Goal: Task Accomplishment & Management: Manage account settings

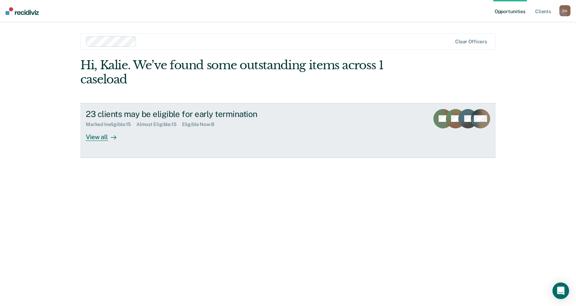
click at [87, 135] on div "View all" at bounding box center [105, 134] width 39 height 14
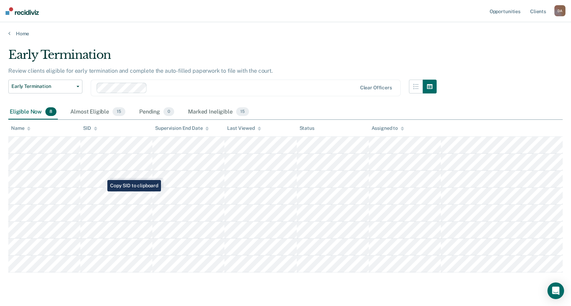
scroll to position [16, 0]
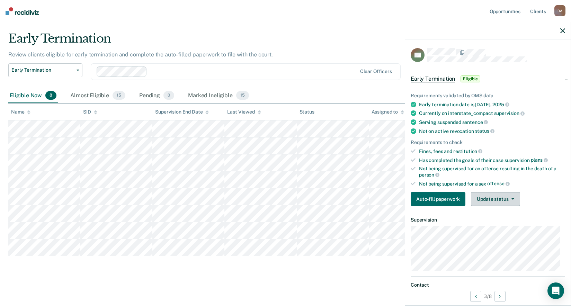
click at [505, 203] on button "Update status" at bounding box center [495, 199] width 49 height 14
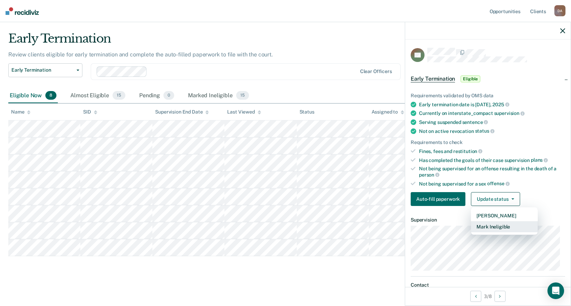
click at [509, 226] on button "Mark Ineligible" at bounding box center [504, 226] width 67 height 11
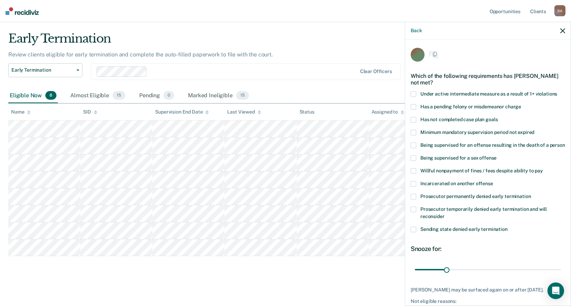
click at [509, 221] on label "Prosecutor temporarily denied early termination and will reconsider" at bounding box center [488, 214] width 154 height 15
click at [445, 214] on input "Prosecutor temporarily denied early termination and will reconsider" at bounding box center [445, 214] width 0 height 0
click at [416, 216] on label "Prosecutor temporarily denied early termination and will reconsider" at bounding box center [488, 214] width 154 height 15
click at [445, 215] on input "Prosecutor temporarily denied early termination and will reconsider" at bounding box center [445, 215] width 0 height 0
click at [413, 121] on span at bounding box center [414, 121] width 6 height 6
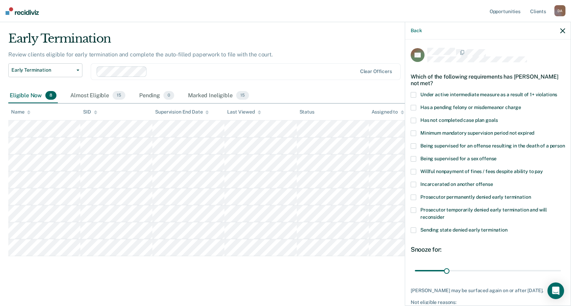
click at [498, 118] on input "Has not completed case plan goals" at bounding box center [498, 118] width 0 height 0
drag, startPoint x: 443, startPoint y: 279, endPoint x: 424, endPoint y: 284, distance: 19.9
type input "7"
click at [424, 277] on input "range" at bounding box center [488, 271] width 146 height 12
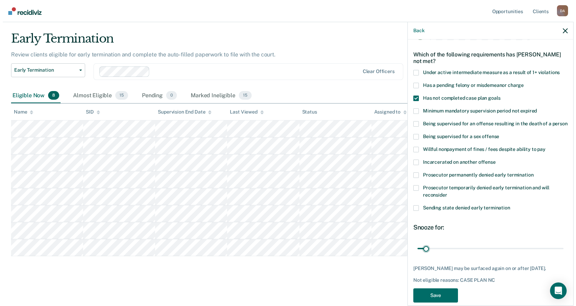
scroll to position [39, 0]
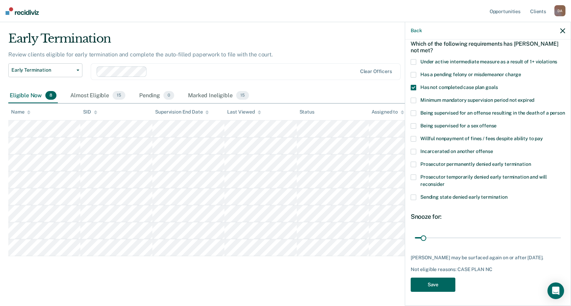
click at [442, 282] on button "Save" at bounding box center [433, 285] width 45 height 14
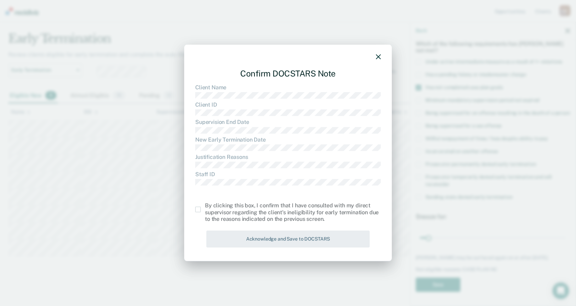
click at [197, 209] on span at bounding box center [198, 210] width 6 height 6
click at [205, 207] on input "checkbox" at bounding box center [205, 207] width 0 height 0
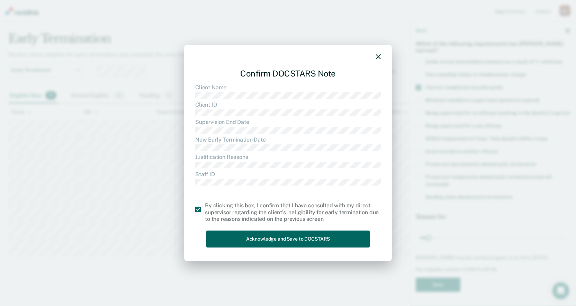
click at [265, 239] on button "Acknowledge and Save to DOCSTARS" at bounding box center [287, 239] width 163 height 17
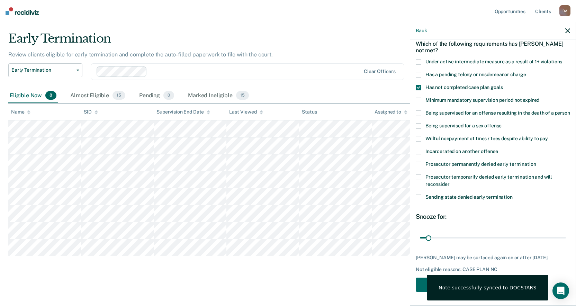
scroll to position [0, 0]
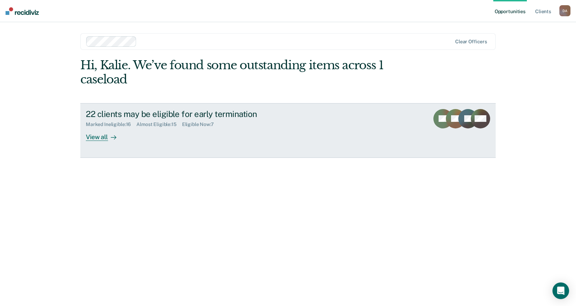
drag, startPoint x: 72, startPoint y: 140, endPoint x: 95, endPoint y: 139, distance: 22.5
click at [73, 140] on main "Clear officers Hi, [PERSON_NAME]. We’ve found some outstanding items across 1 c…" at bounding box center [288, 155] width 432 height 267
click at [107, 139] on div "View all" at bounding box center [105, 134] width 39 height 14
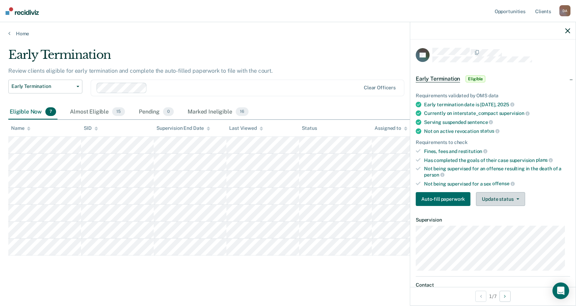
click at [490, 202] on button "Update status" at bounding box center [500, 199] width 49 height 14
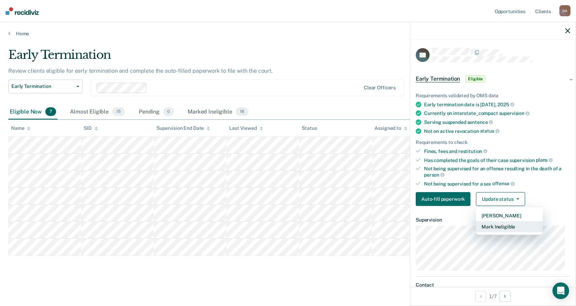
click at [501, 224] on button "Mark Ineligible" at bounding box center [509, 226] width 67 height 11
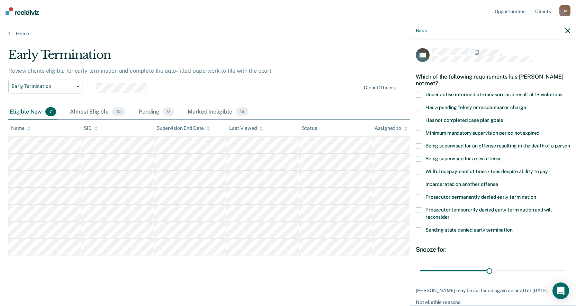
click at [420, 200] on span at bounding box center [419, 198] width 6 height 6
click at [536, 195] on input "Prosecutor permanently denied early termination" at bounding box center [536, 195] width 0 height 0
drag, startPoint x: 489, startPoint y: 278, endPoint x: 597, endPoint y: 273, distance: 107.5
type input "62"
click at [566, 273] on input "range" at bounding box center [493, 271] width 146 height 12
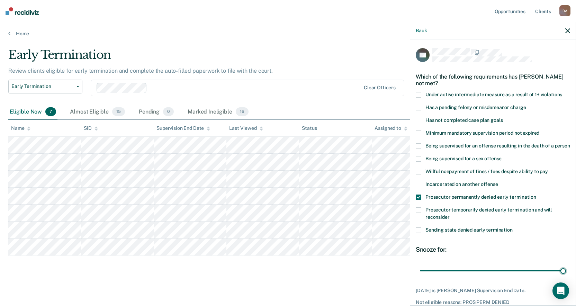
scroll to position [39, 0]
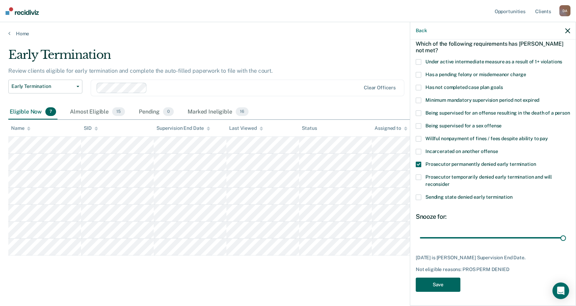
click at [460, 281] on button "Save" at bounding box center [438, 285] width 45 height 14
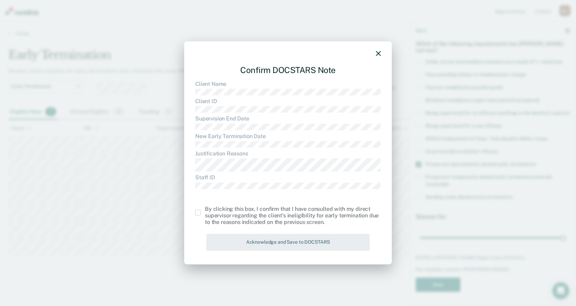
click at [196, 214] on span at bounding box center [198, 213] width 6 height 6
click at [205, 210] on input "checkbox" at bounding box center [205, 210] width 0 height 0
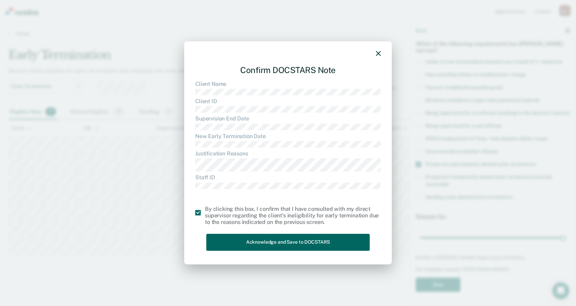
click at [265, 243] on button "Acknowledge and Save to DOCSTARS" at bounding box center [287, 242] width 163 height 17
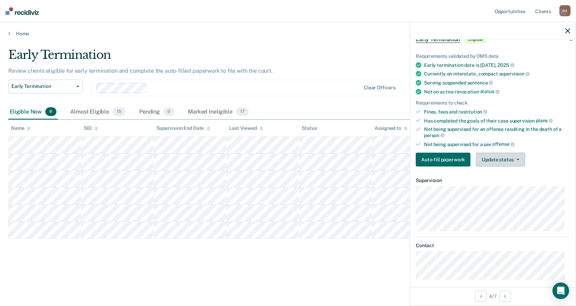
click at [503, 158] on button "Update status" at bounding box center [500, 160] width 49 height 14
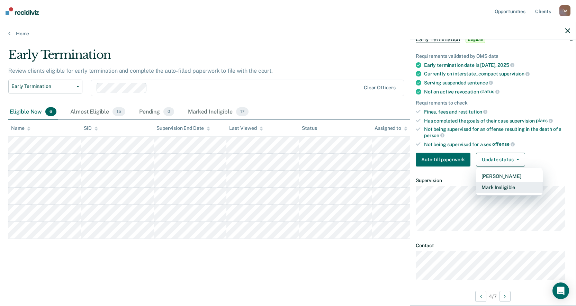
click at [505, 183] on button "Mark Ineligible" at bounding box center [509, 187] width 67 height 11
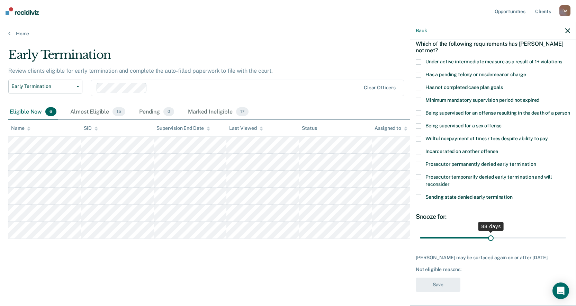
drag, startPoint x: 446, startPoint y: 233, endPoint x: 489, endPoint y: 255, distance: 48.2
type input "88"
click at [489, 244] on input "range" at bounding box center [493, 238] width 146 height 12
click at [415, 77] on div "CA Which of the following requirements has [PERSON_NAME] not met? Under active …" at bounding box center [493, 171] width 166 height 265
click at [418, 85] on span at bounding box center [419, 88] width 6 height 6
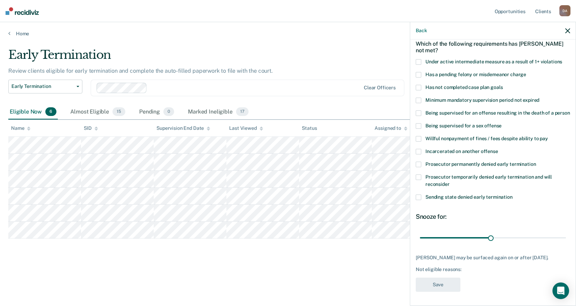
click at [503, 85] on input "Has not completed case plan goals" at bounding box center [503, 85] width 0 height 0
click at [439, 292] on button "Save" at bounding box center [438, 285] width 45 height 14
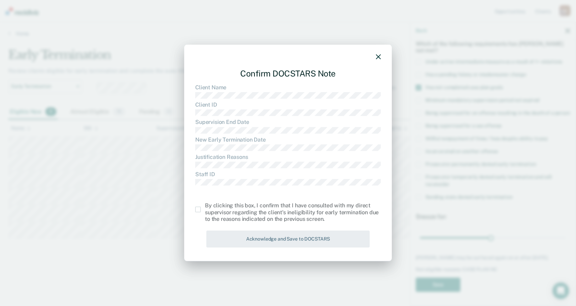
click at [198, 206] on div "By clicking this box, I confirm that I have consulted with my direct supervisor…" at bounding box center [288, 213] width 186 height 20
click at [198, 209] on span at bounding box center [198, 210] width 6 height 6
click at [205, 207] on input "checkbox" at bounding box center [205, 207] width 0 height 0
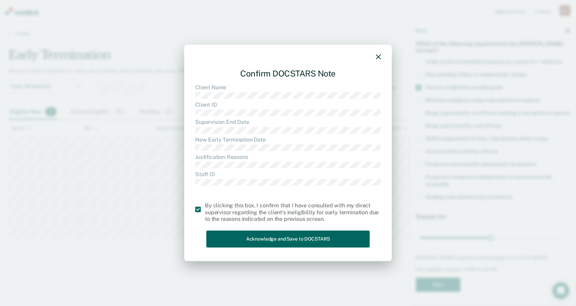
click at [273, 238] on button "Acknowledge and Save to DOCSTARS" at bounding box center [287, 239] width 163 height 17
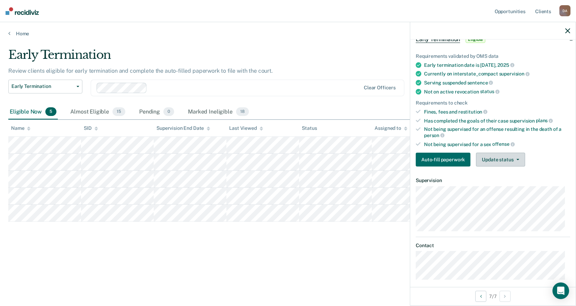
click at [497, 156] on button "Update status" at bounding box center [500, 160] width 49 height 14
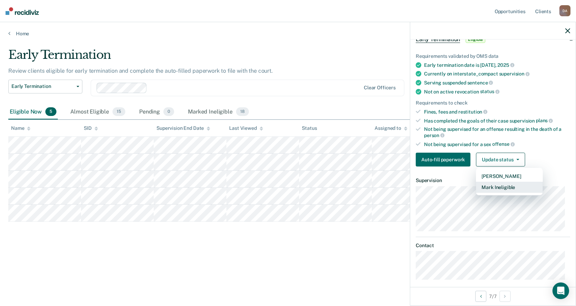
click at [496, 186] on button "Mark Ineligible" at bounding box center [509, 187] width 67 height 11
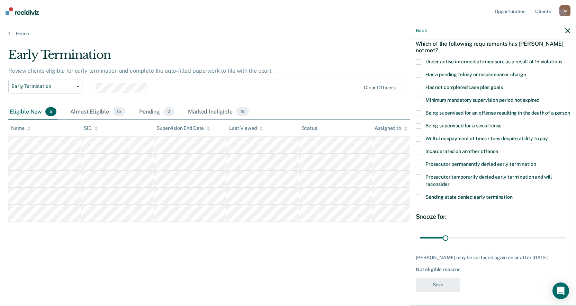
click at [421, 85] on label "Has not completed case plan goals" at bounding box center [493, 88] width 154 height 7
click at [503, 85] on input "Has not completed case plan goals" at bounding box center [503, 85] width 0 height 0
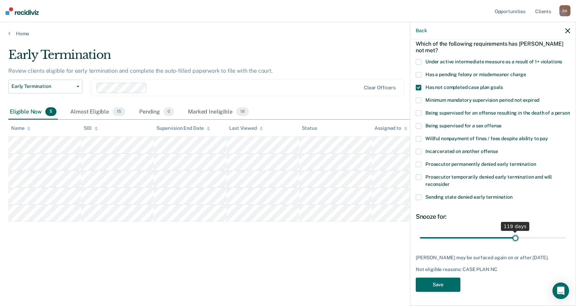
drag, startPoint x: 445, startPoint y: 237, endPoint x: 512, endPoint y: 250, distance: 67.8
type input "119"
click at [512, 244] on input "range" at bounding box center [493, 238] width 146 height 12
click at [453, 285] on button "Save" at bounding box center [438, 285] width 45 height 14
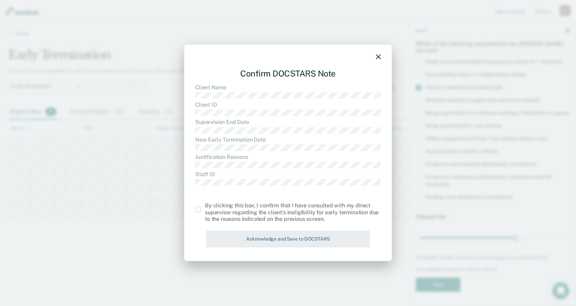
click at [198, 208] on span at bounding box center [198, 210] width 6 height 6
click at [205, 207] on input "checkbox" at bounding box center [205, 207] width 0 height 0
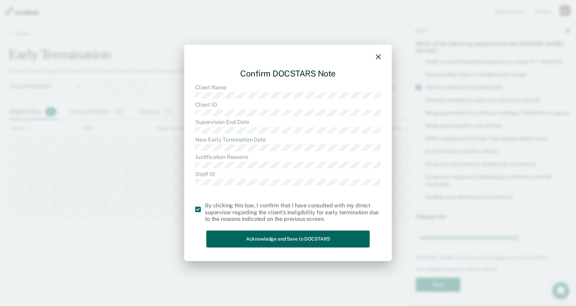
click at [244, 242] on button "Acknowledge and Save to DOCSTARS" at bounding box center [287, 239] width 163 height 17
